Goal: Transaction & Acquisition: Purchase product/service

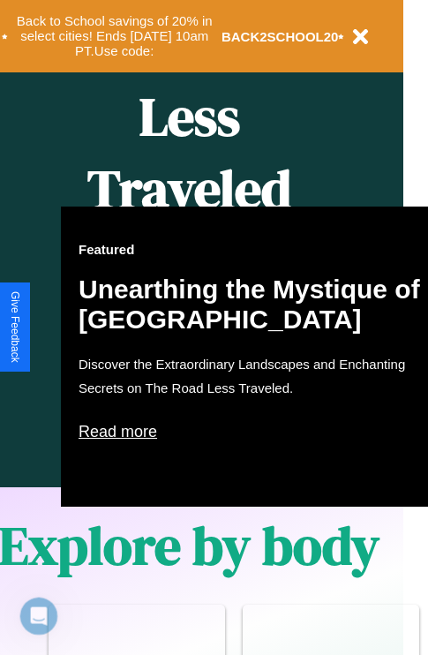
scroll to position [880, 28]
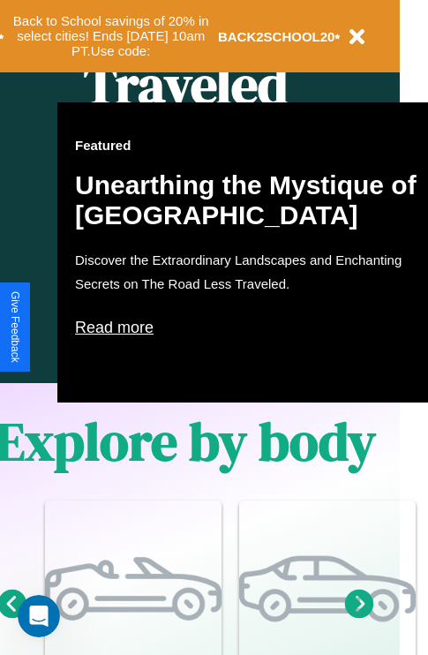
click at [252, 328] on p "Read more" at bounding box center [251, 327] width 353 height 28
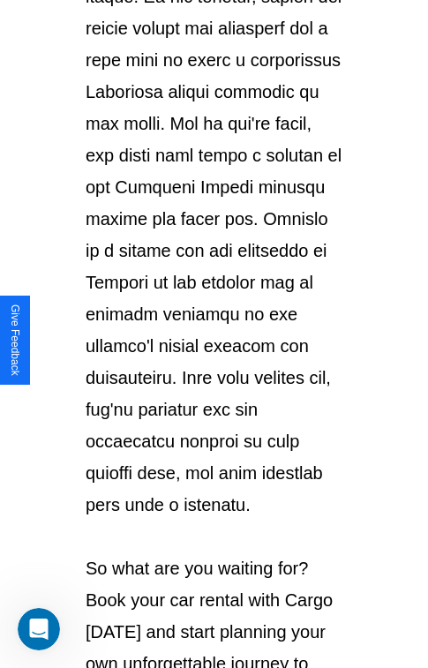
scroll to position [3053, 0]
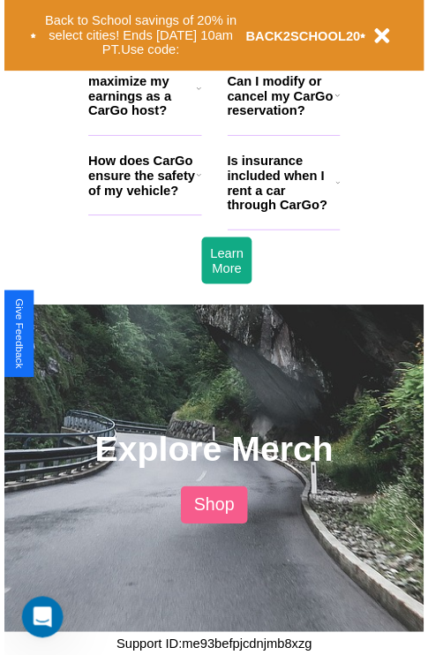
scroll to position [880, 28]
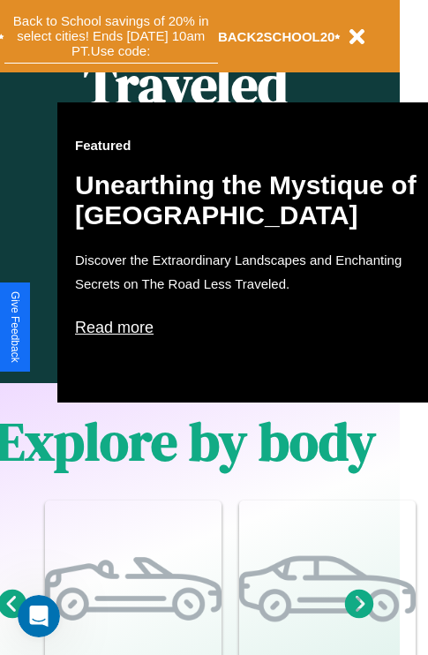
click at [110, 36] on button "Back to School savings of 20% in select cities! Ends 9/1 at 10am PT. Use code:" at bounding box center [111, 36] width 214 height 55
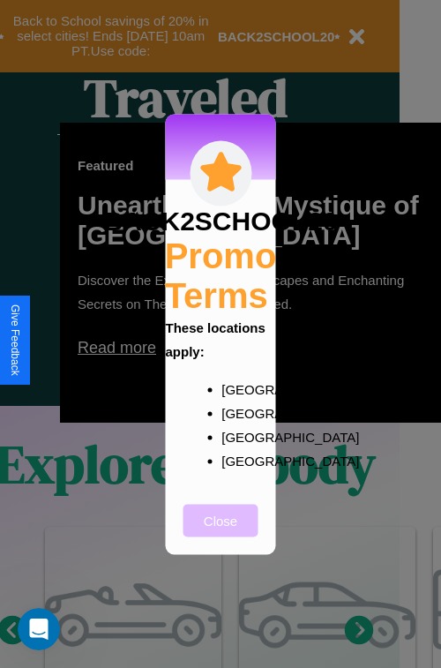
click at [221, 532] on button "Close" at bounding box center [221, 520] width 75 height 33
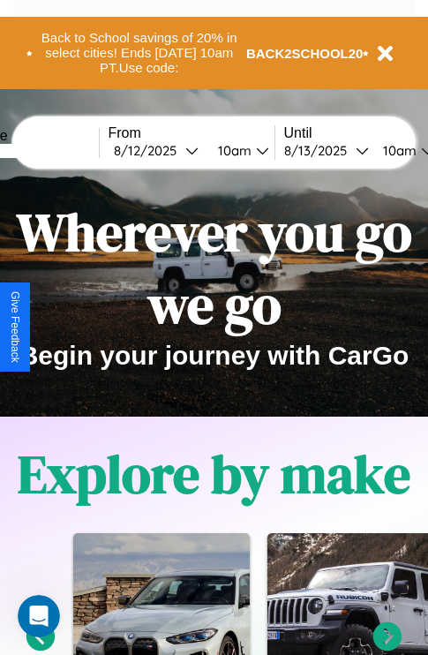
scroll to position [0, 0]
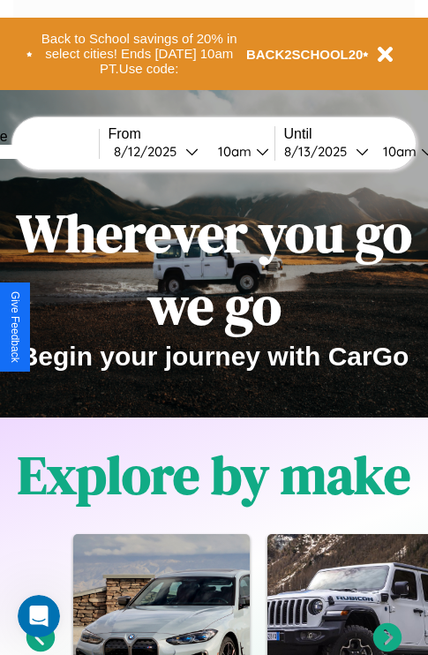
click at [59, 151] on input "text" at bounding box center [32, 152] width 132 height 14
type input "*******"
click at [177, 151] on div "8 / 12 / 2025" at bounding box center [150, 151] width 72 height 17
select select "*"
select select "****"
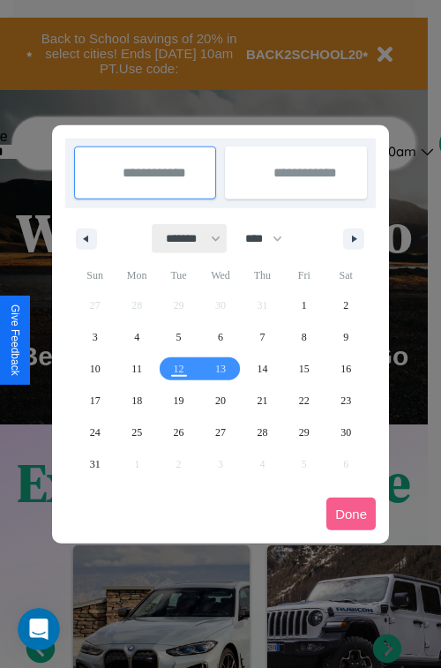
click at [185, 238] on select "******* ******** ***** ***** *** **** **** ****** ********* ******* ******** **…" at bounding box center [190, 238] width 75 height 29
select select "**"
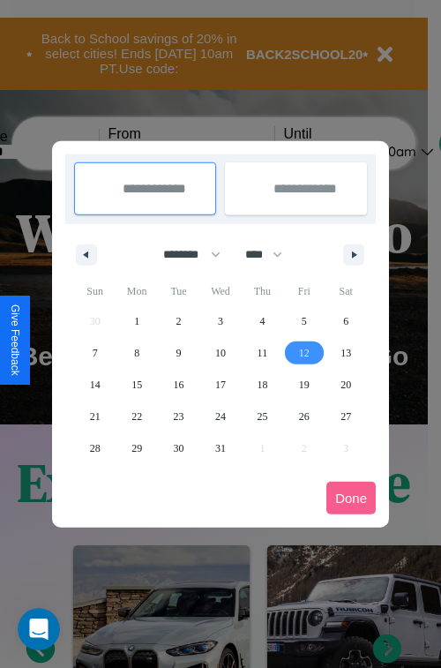
click at [304, 352] on span "12" at bounding box center [304, 353] width 11 height 32
type input "**********"
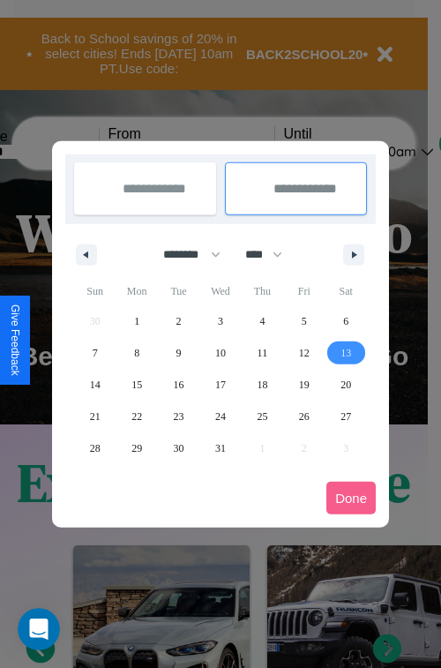
click at [346, 352] on span "13" at bounding box center [346, 353] width 11 height 32
type input "**********"
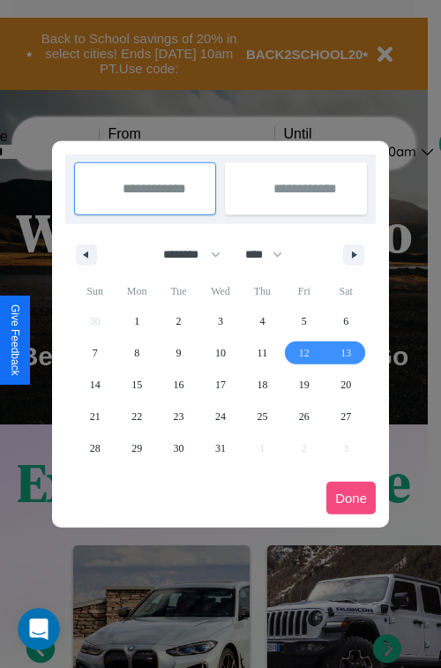
click at [351, 498] on button "Done" at bounding box center [351, 498] width 49 height 33
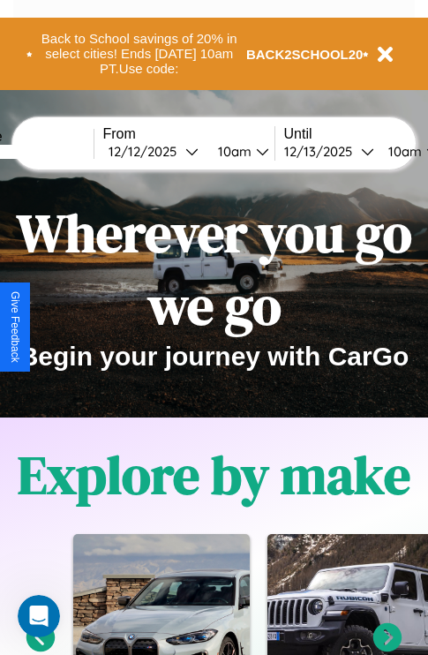
scroll to position [0, 71]
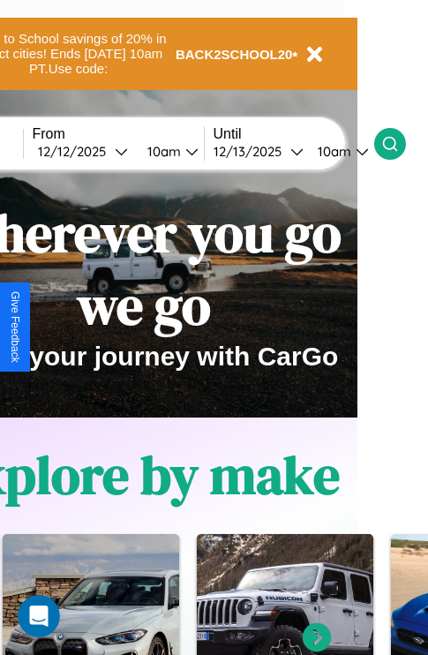
click at [399, 143] on icon at bounding box center [390, 144] width 18 height 18
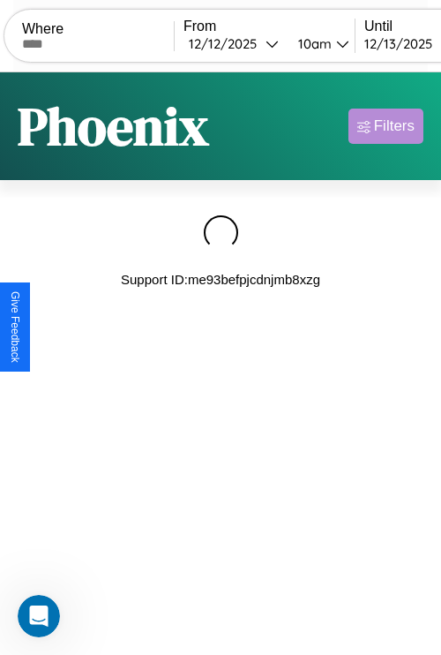
click at [386, 126] on div "Filters" at bounding box center [394, 126] width 41 height 18
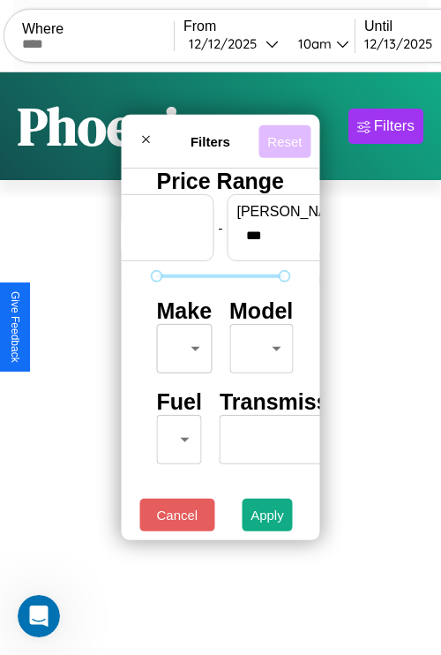
click at [284, 136] on button "Reset" at bounding box center [285, 140] width 52 height 33
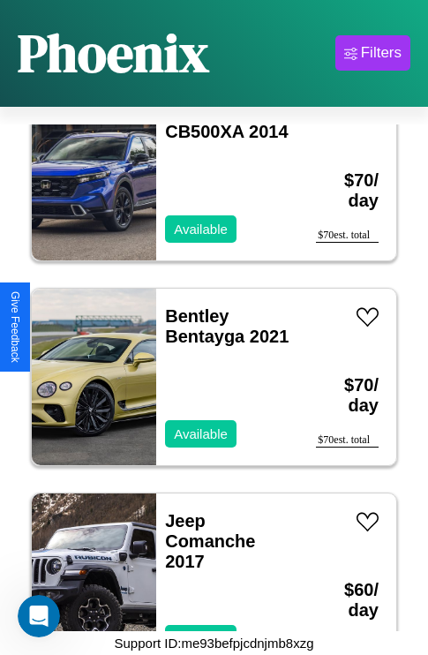
scroll to position [11127, 0]
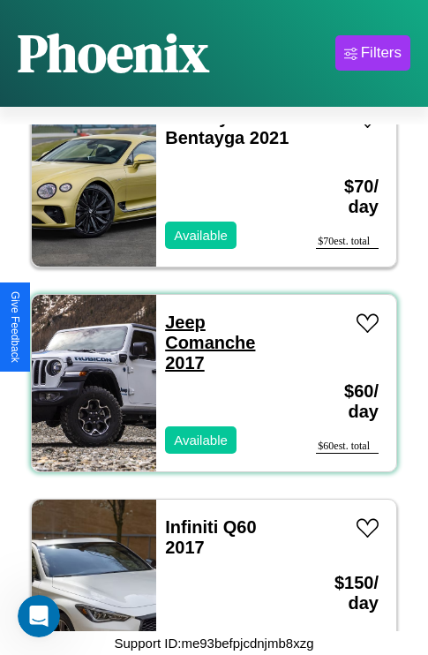
click at [180, 313] on link "Jeep Comanche 2017" at bounding box center [210, 343] width 90 height 60
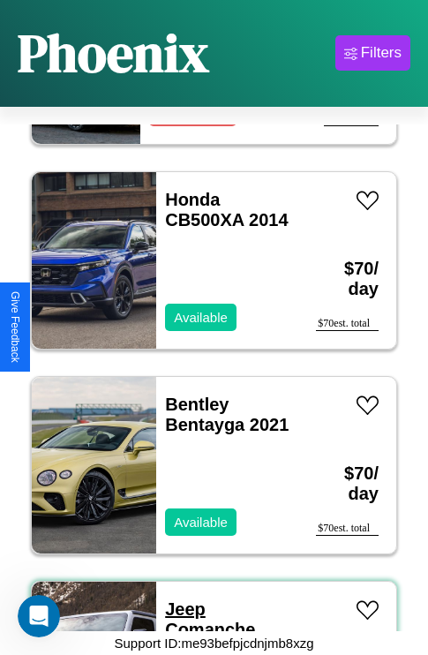
scroll to position [8669, 0]
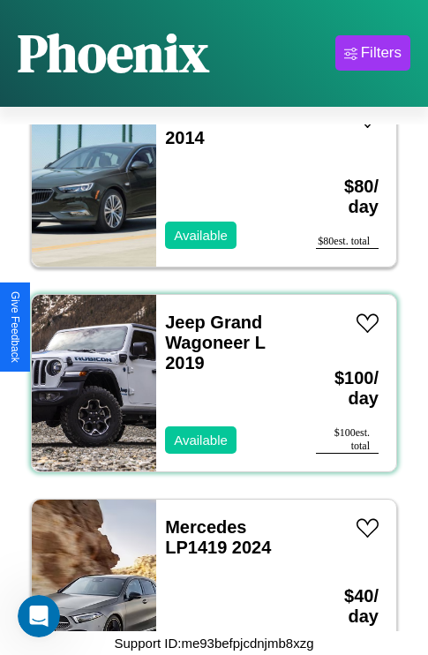
click at [207, 373] on div "Jeep Grand Wagoneer L 2019 Available" at bounding box center [227, 383] width 142 height 177
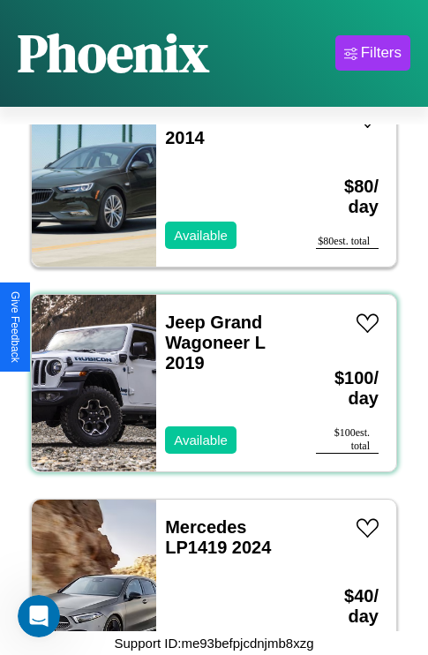
click at [207, 373] on div "Jeep Grand Wagoneer L 2019 Available" at bounding box center [227, 383] width 142 height 177
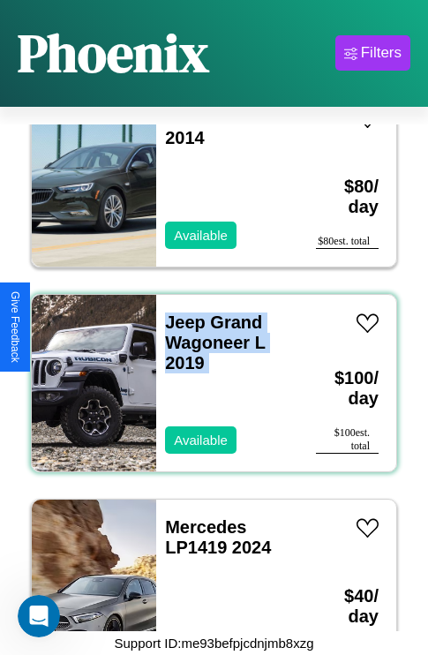
click at [207, 373] on div "Jeep Grand Wagoneer L 2019 Available" at bounding box center [227, 383] width 142 height 177
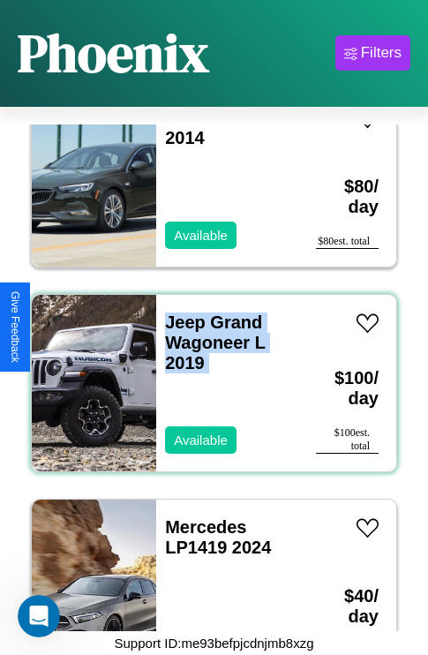
click at [207, 373] on div "Jeep Grand Wagoneer L 2019 Available" at bounding box center [227, 383] width 142 height 177
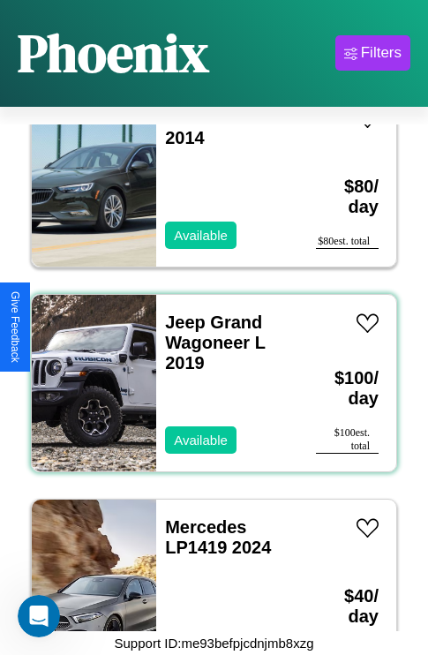
click at [207, 373] on div "Jeep Grand Wagoneer L 2019 Available" at bounding box center [227, 383] width 142 height 177
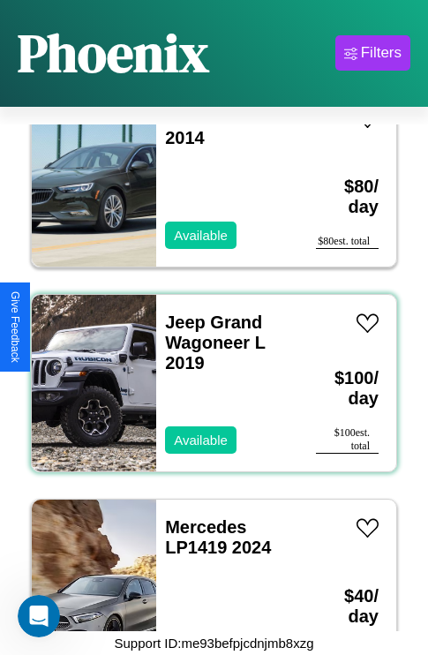
click at [207, 373] on div "Jeep Grand Wagoneer L 2019 Available" at bounding box center [227, 383] width 142 height 177
click at [180, 313] on link "Jeep Grand Wagoneer L 2019" at bounding box center [215, 343] width 100 height 60
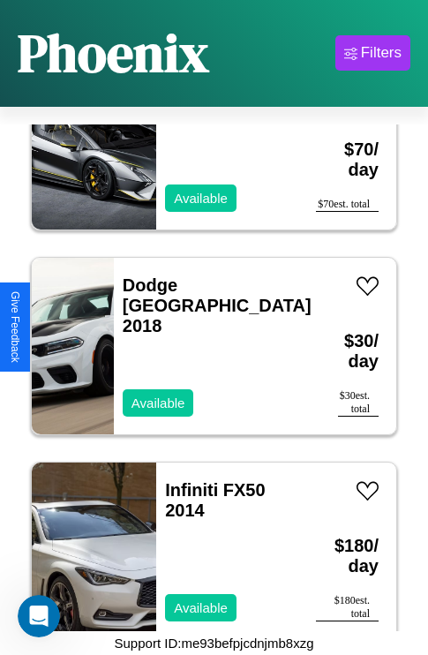
scroll to position [4367, 0]
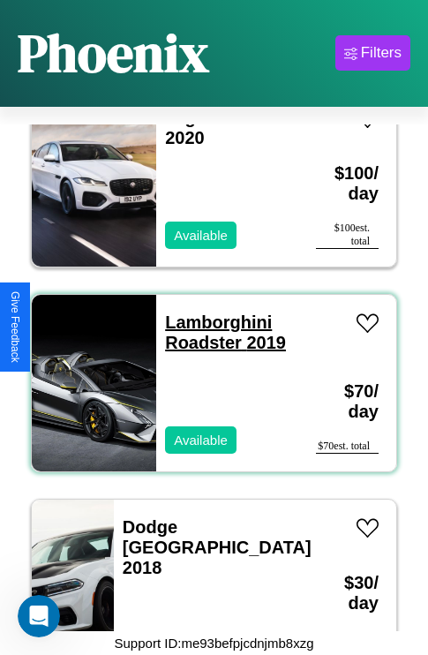
click at [213, 313] on link "Lamborghini Roadster 2019" at bounding box center [225, 333] width 121 height 40
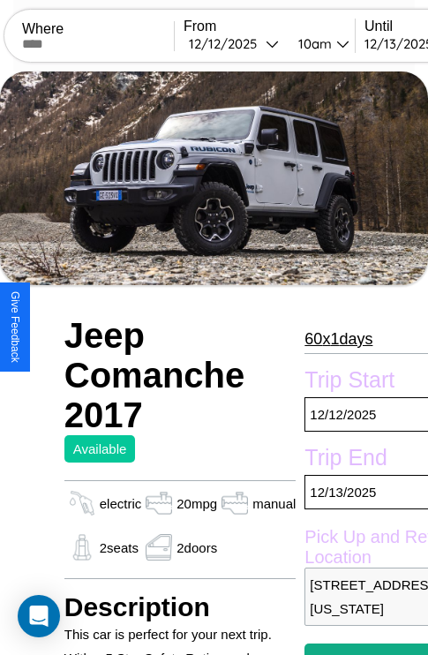
scroll to position [333, 71]
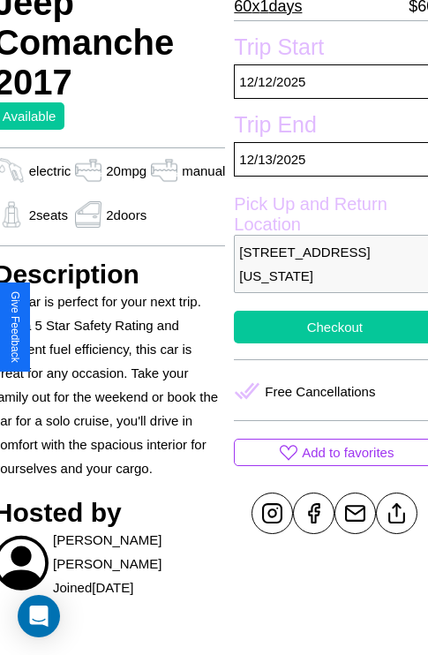
click at [328, 327] on button "Checkout" at bounding box center [334, 327] width 201 height 33
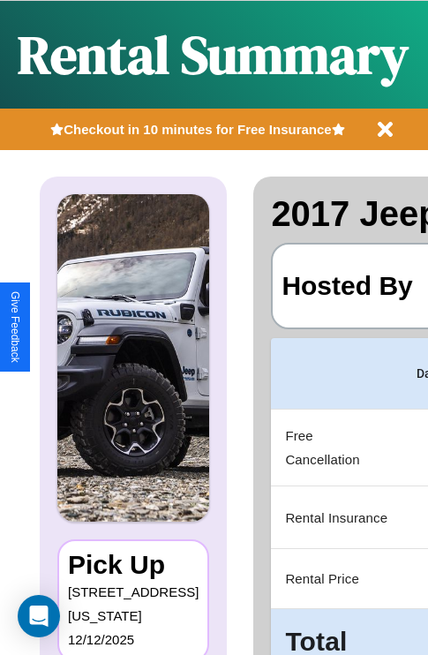
scroll to position [79, 0]
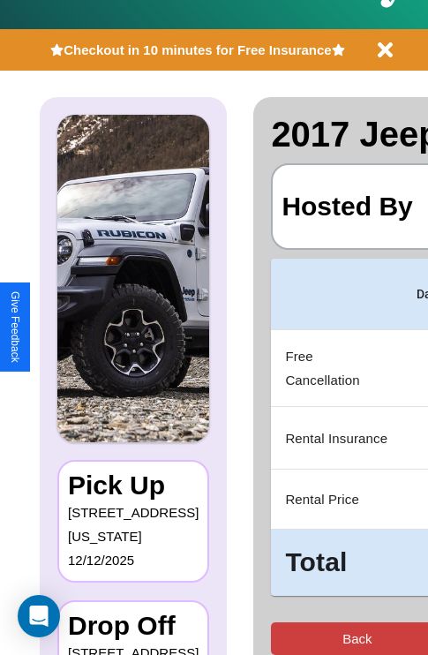
click at [292, 638] on button "Back" at bounding box center [357, 638] width 172 height 33
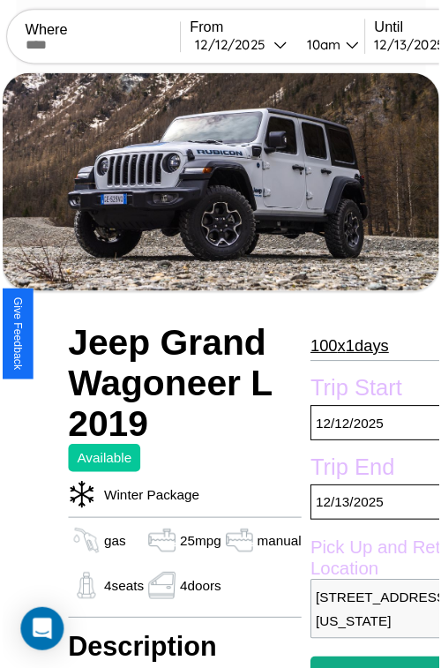
scroll to position [87, 60]
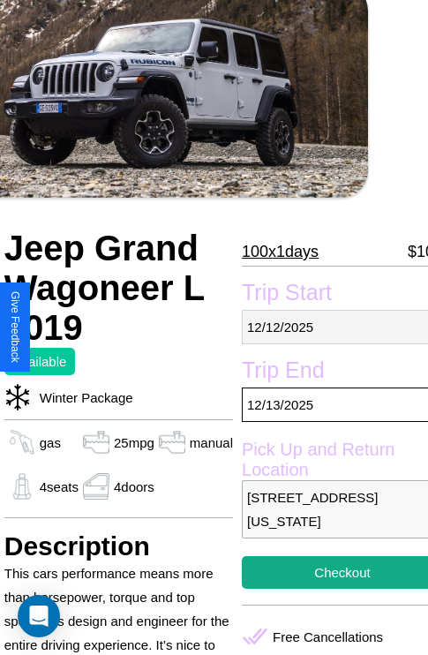
click at [328, 327] on p "[DATE]" at bounding box center [342, 327] width 201 height 34
select select "*"
select select "****"
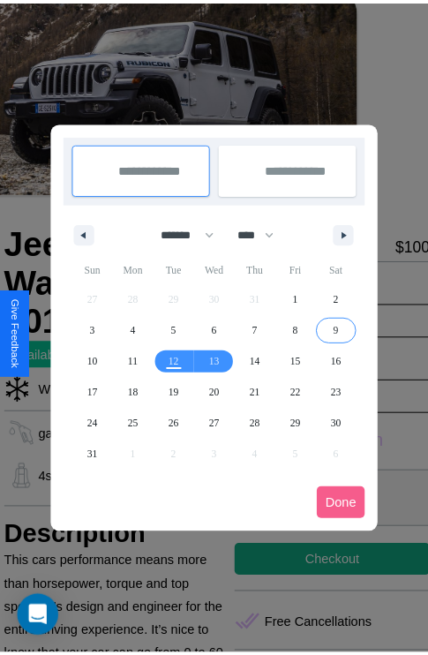
scroll to position [0, 60]
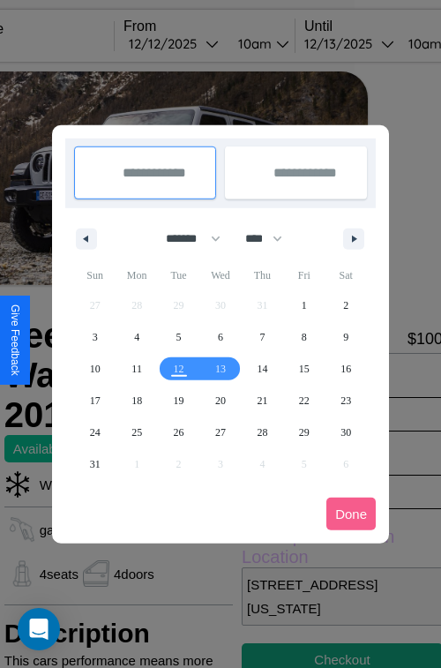
click at [199, 43] on div at bounding box center [220, 334] width 441 height 668
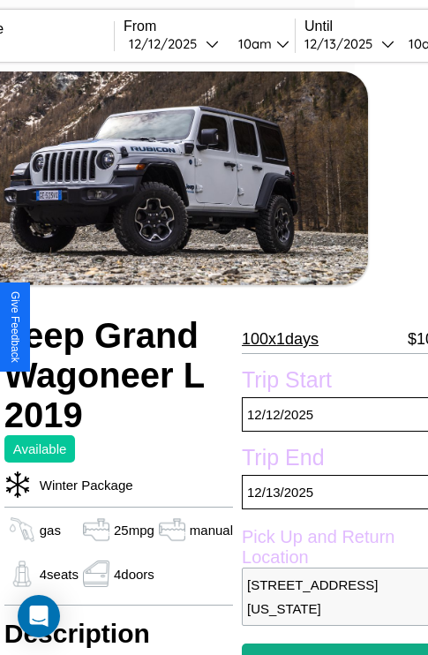
scroll to position [11, 60]
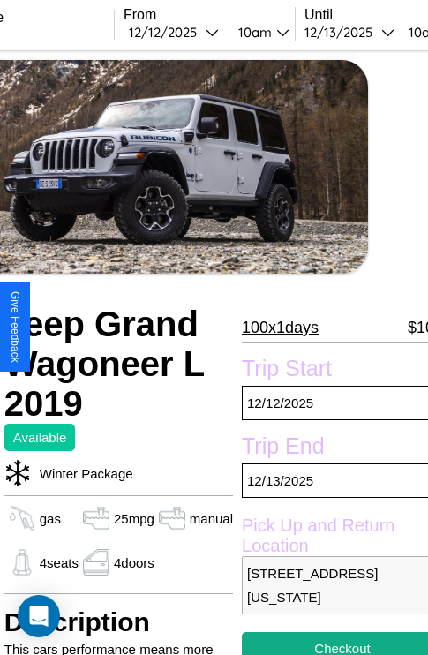
click at [272, 328] on p "100 x 1 days" at bounding box center [280, 327] width 77 height 28
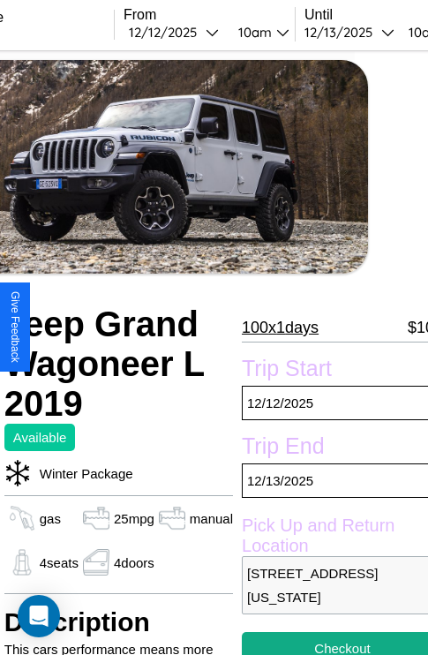
click at [272, 328] on p "100 x 1 days" at bounding box center [280, 327] width 77 height 28
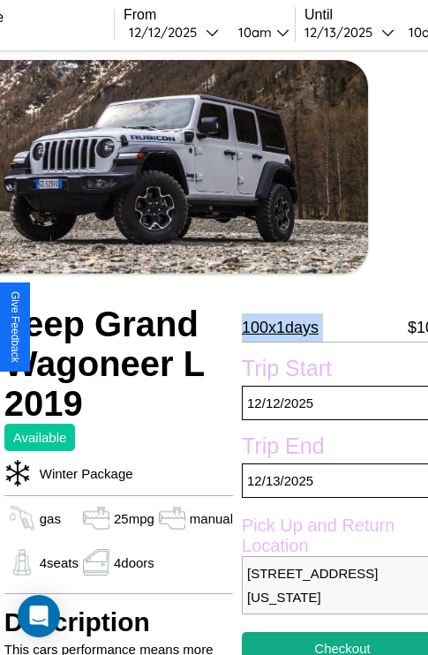
click at [272, 328] on p "100 x 1 days" at bounding box center [280, 327] width 77 height 28
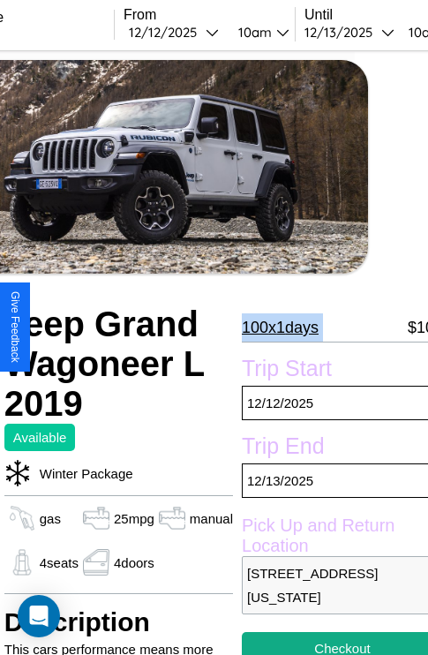
click at [272, 328] on p "100 x 1 days" at bounding box center [280, 327] width 77 height 28
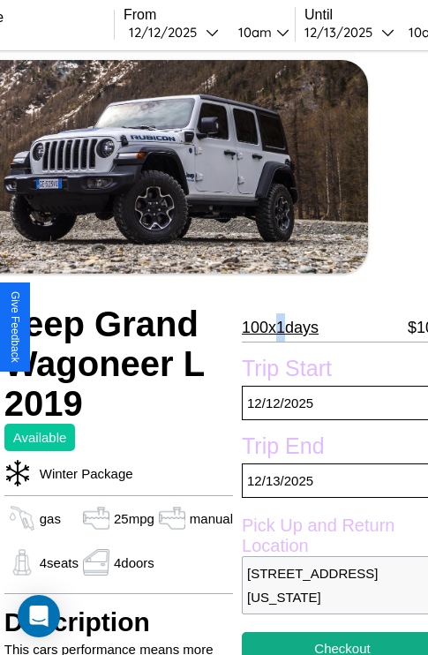
click at [272, 328] on p "100 x 1 days" at bounding box center [280, 327] width 77 height 28
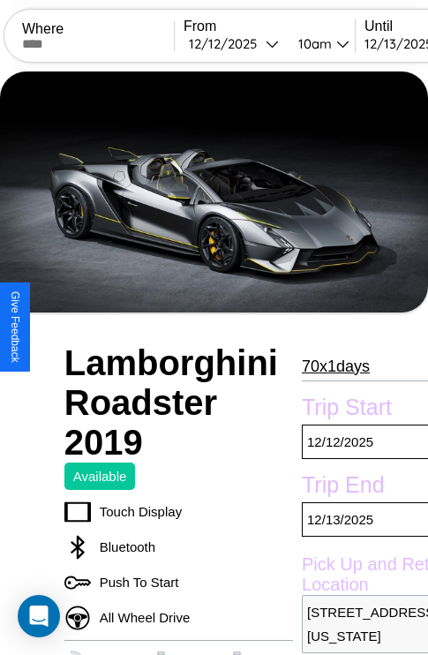
scroll to position [856, 0]
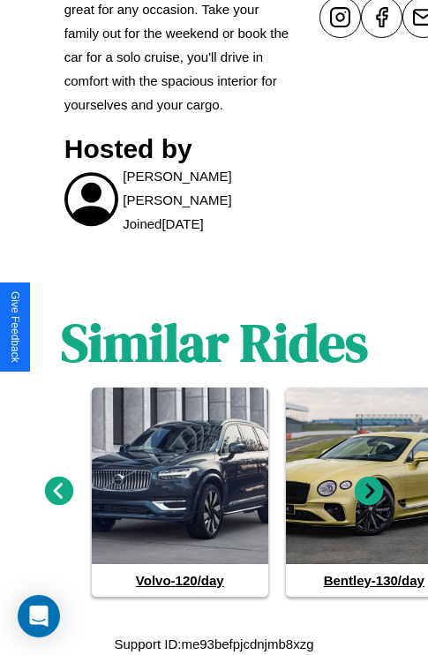
click at [369, 491] on icon at bounding box center [369, 491] width 29 height 29
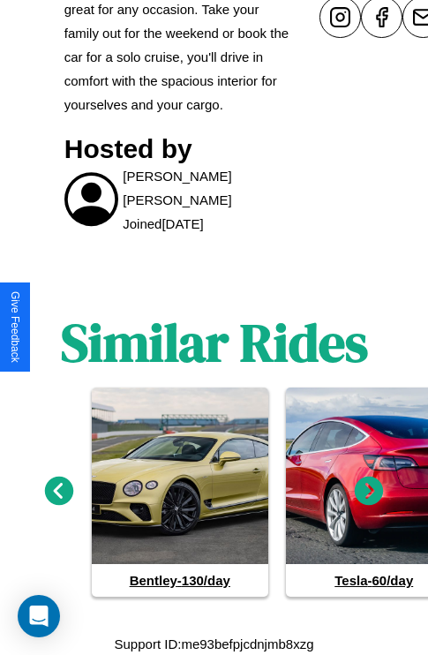
click at [58, 491] on icon at bounding box center [59, 491] width 29 height 29
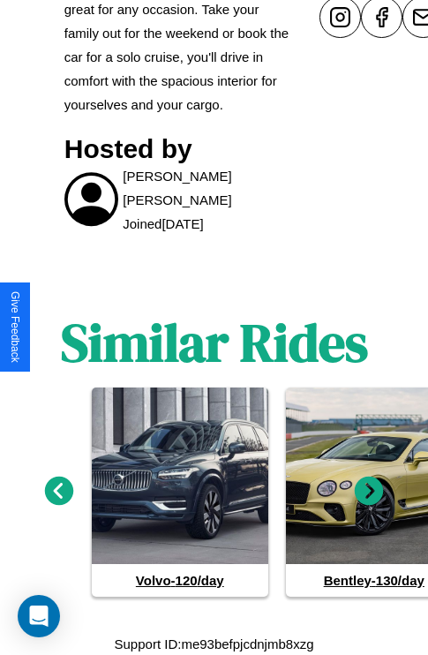
click at [58, 491] on icon at bounding box center [59, 491] width 29 height 29
